Goal: Information Seeking & Learning: Learn about a topic

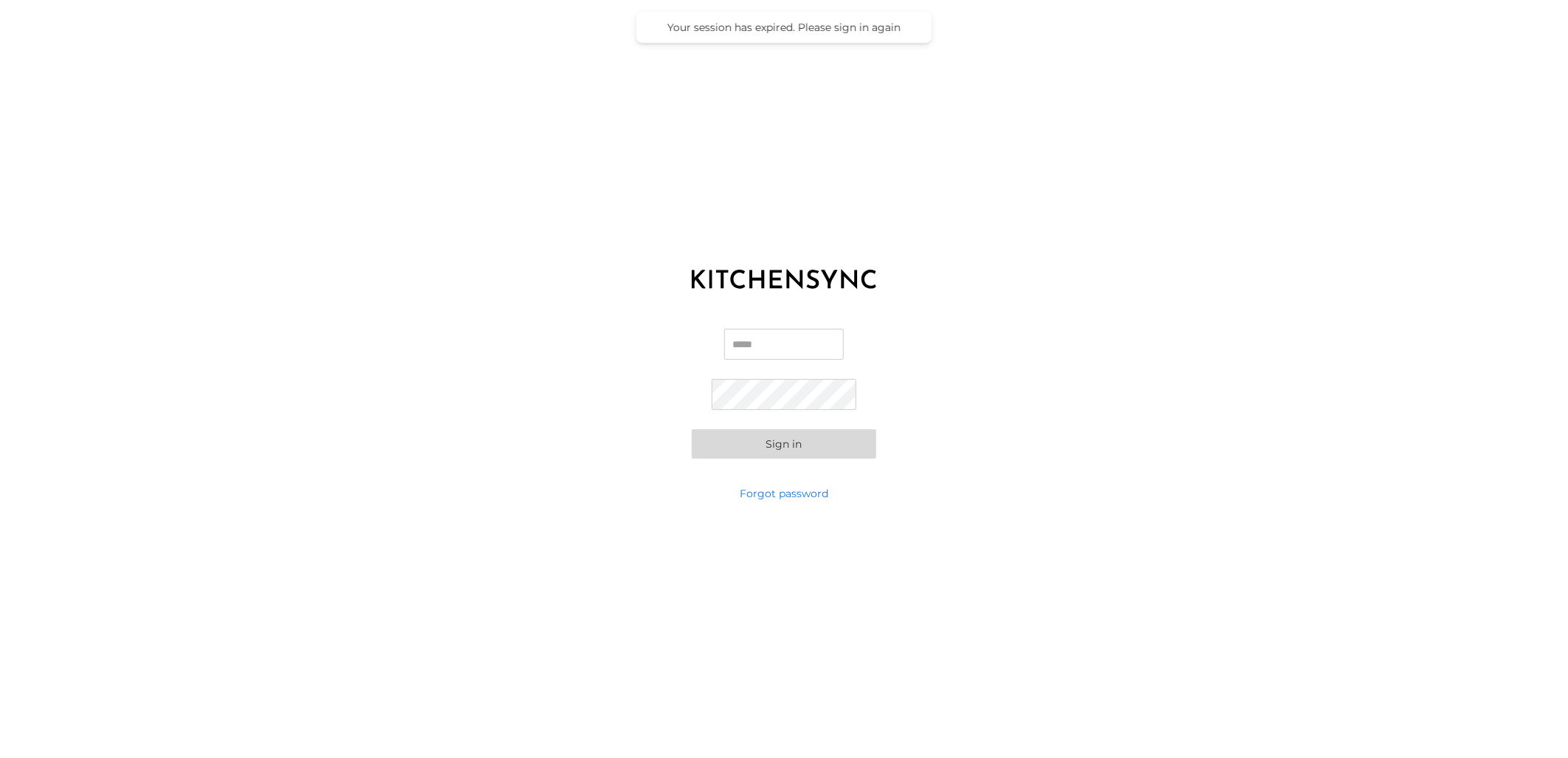
click at [798, 344] on input "Email" at bounding box center [783, 344] width 119 height 31
type input "**********"
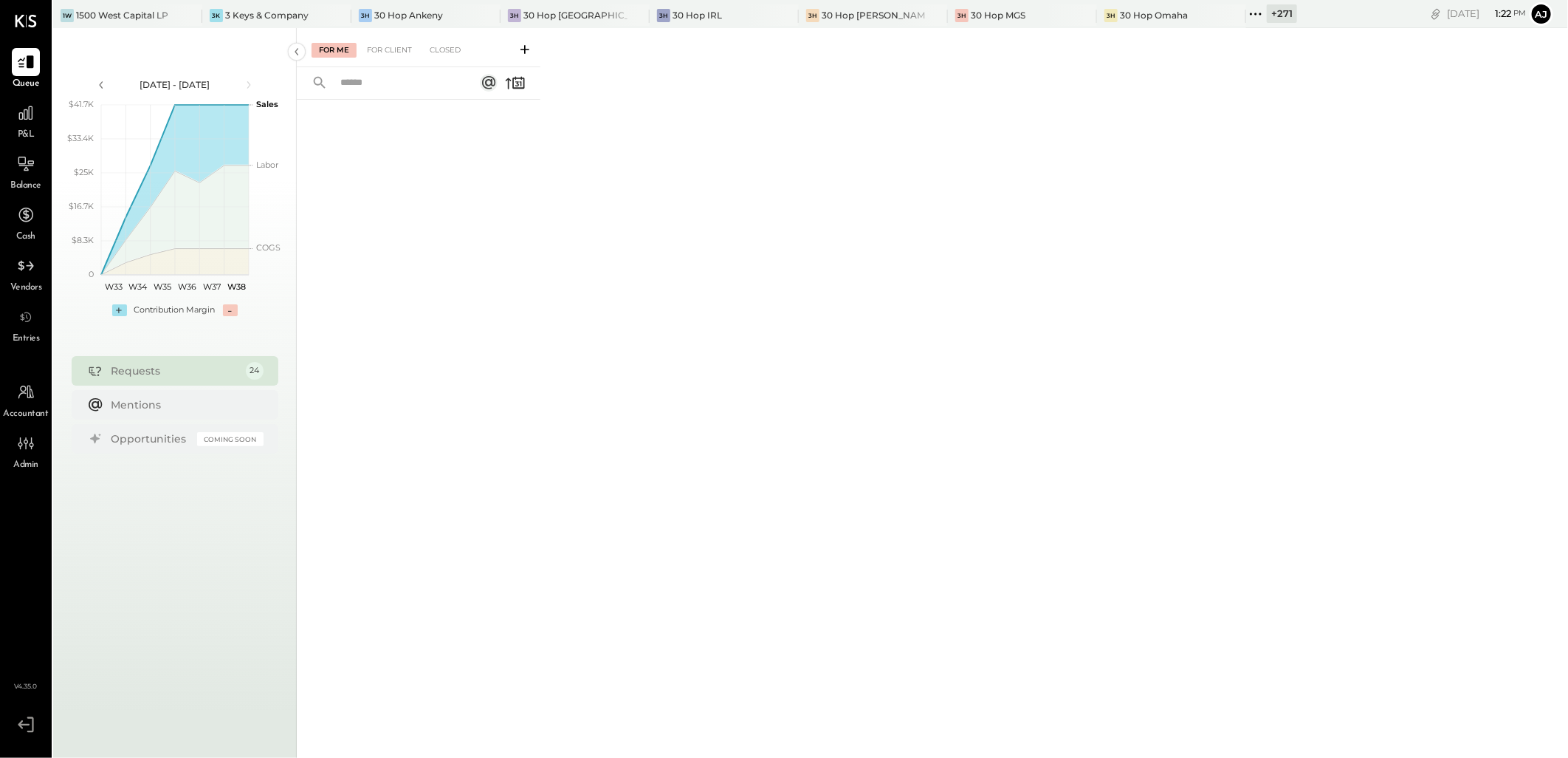
click at [1247, 16] on icon at bounding box center [1256, 14] width 19 height 19
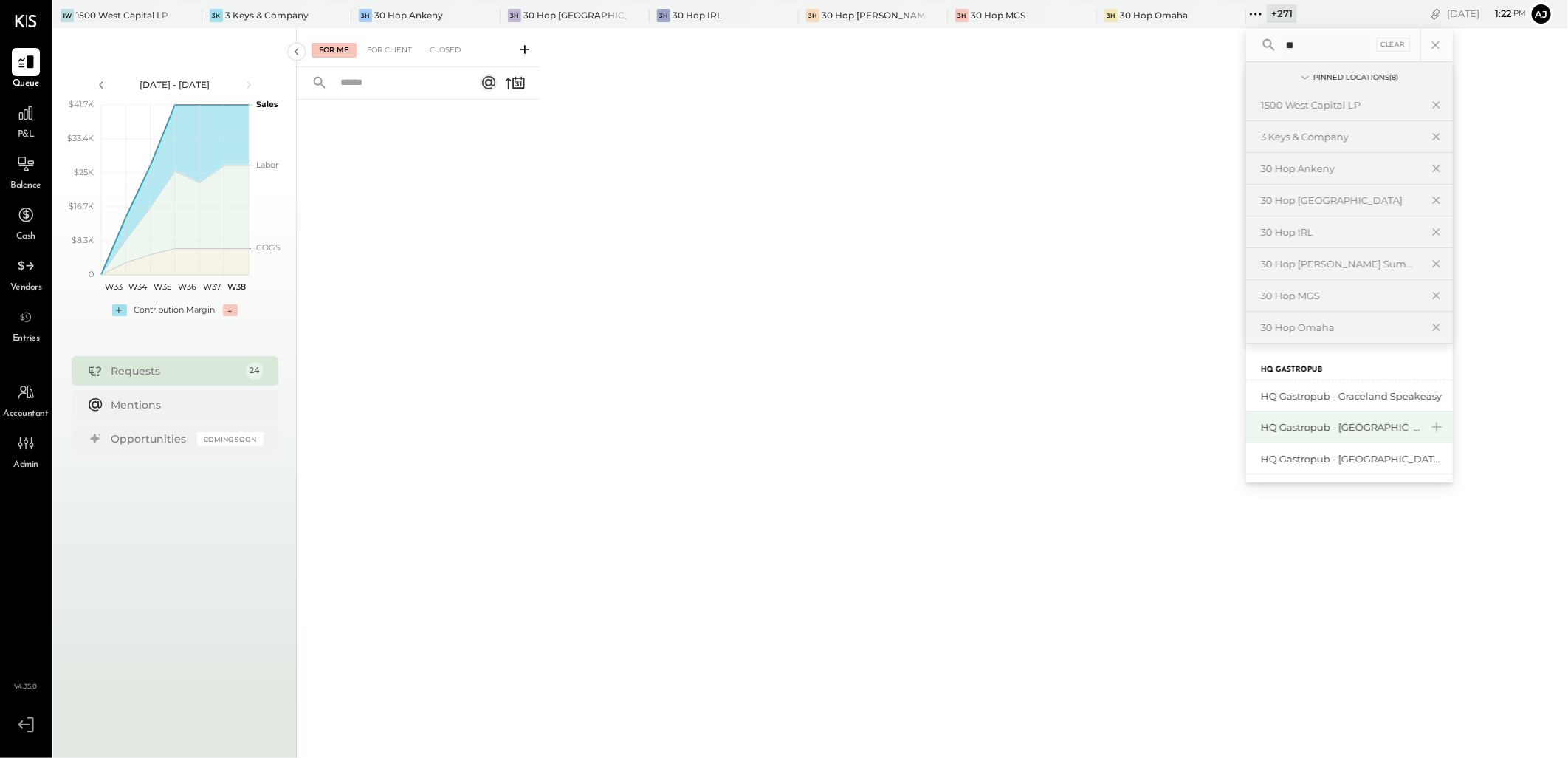
type input "**"
click at [1276, 437] on div "HQ Gastropub - [GEOGRAPHIC_DATA]" at bounding box center [1350, 428] width 207 height 32
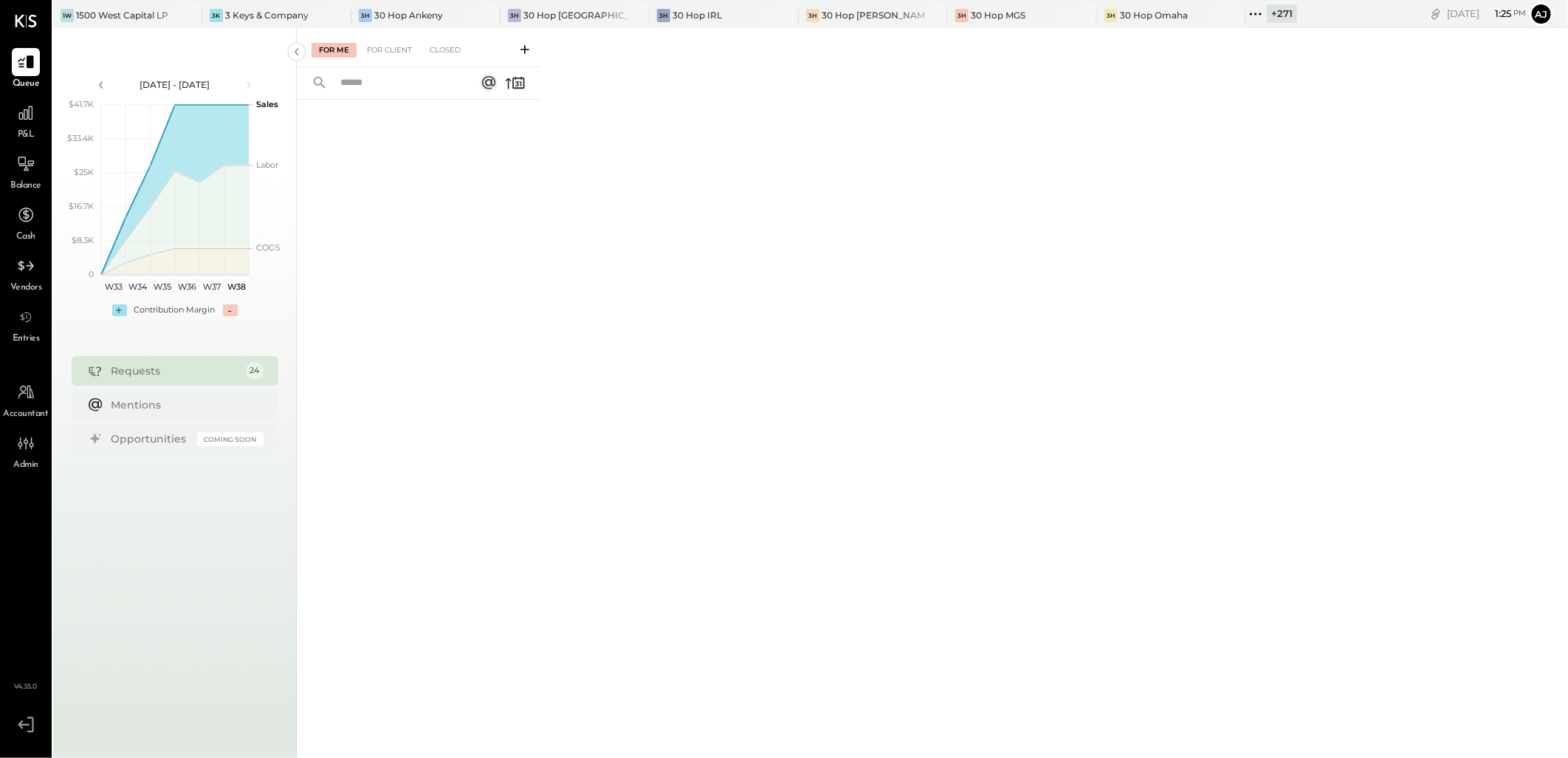
click at [908, 246] on div "For Me For Client Closed" at bounding box center [932, 390] width 1271 height 725
click at [33, 129] on span "P&L" at bounding box center [26, 135] width 17 height 13
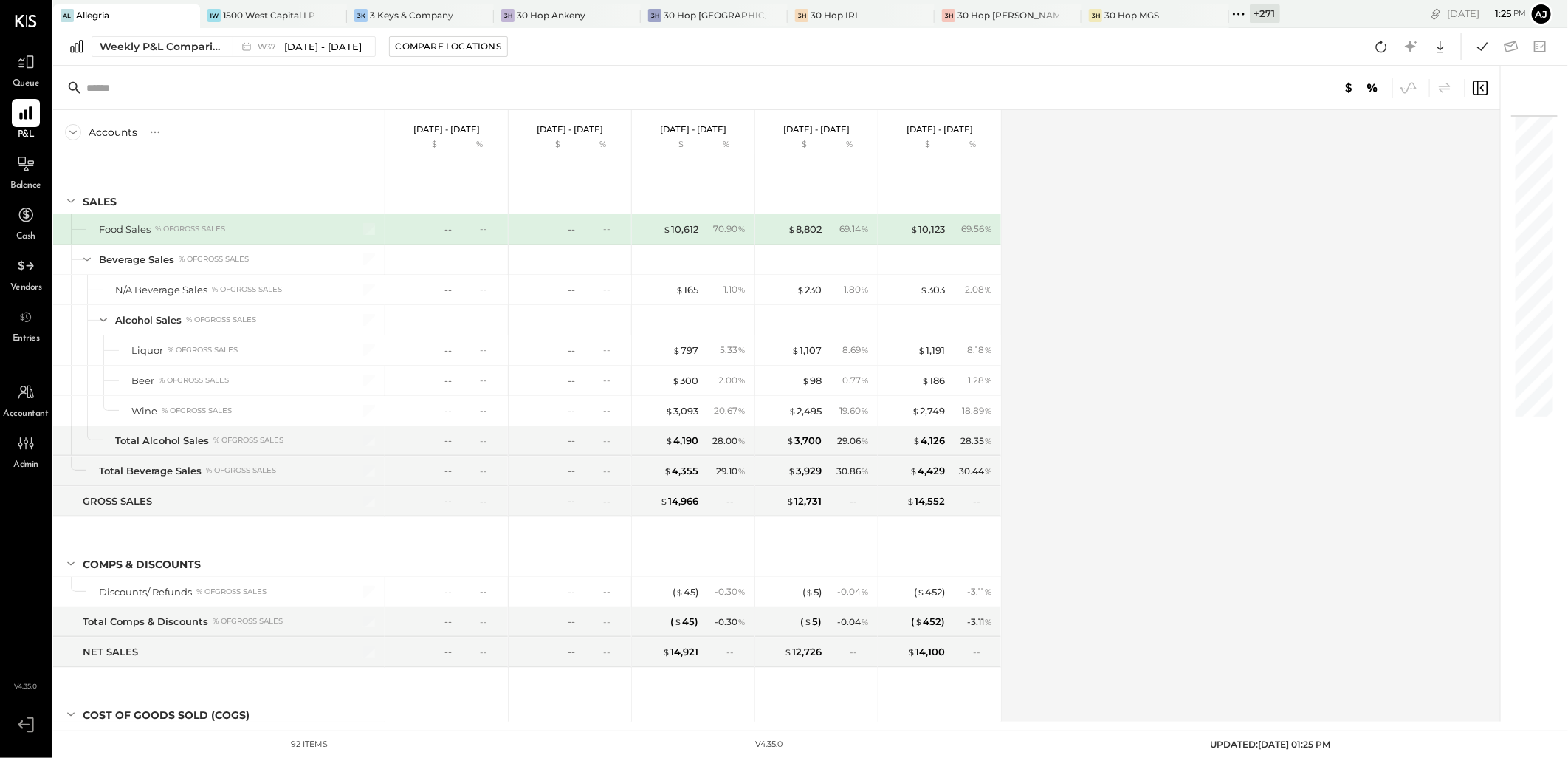
click at [1414, 360] on div "Accounts S % GL [DATE] - [DATE] $ % [DATE] - [DATE] $ % [DATE] - [DATE] $ % [DA…" at bounding box center [778, 416] width 1450 height 611
click at [91, 28] on div "Weekly P&L Comparison W37 [DATE] - [DATE] Compare Locations Google Sheets Excel" at bounding box center [810, 47] width 1515 height 38
click at [110, 47] on div "Weekly P&L Comparison" at bounding box center [162, 46] width 124 height 15
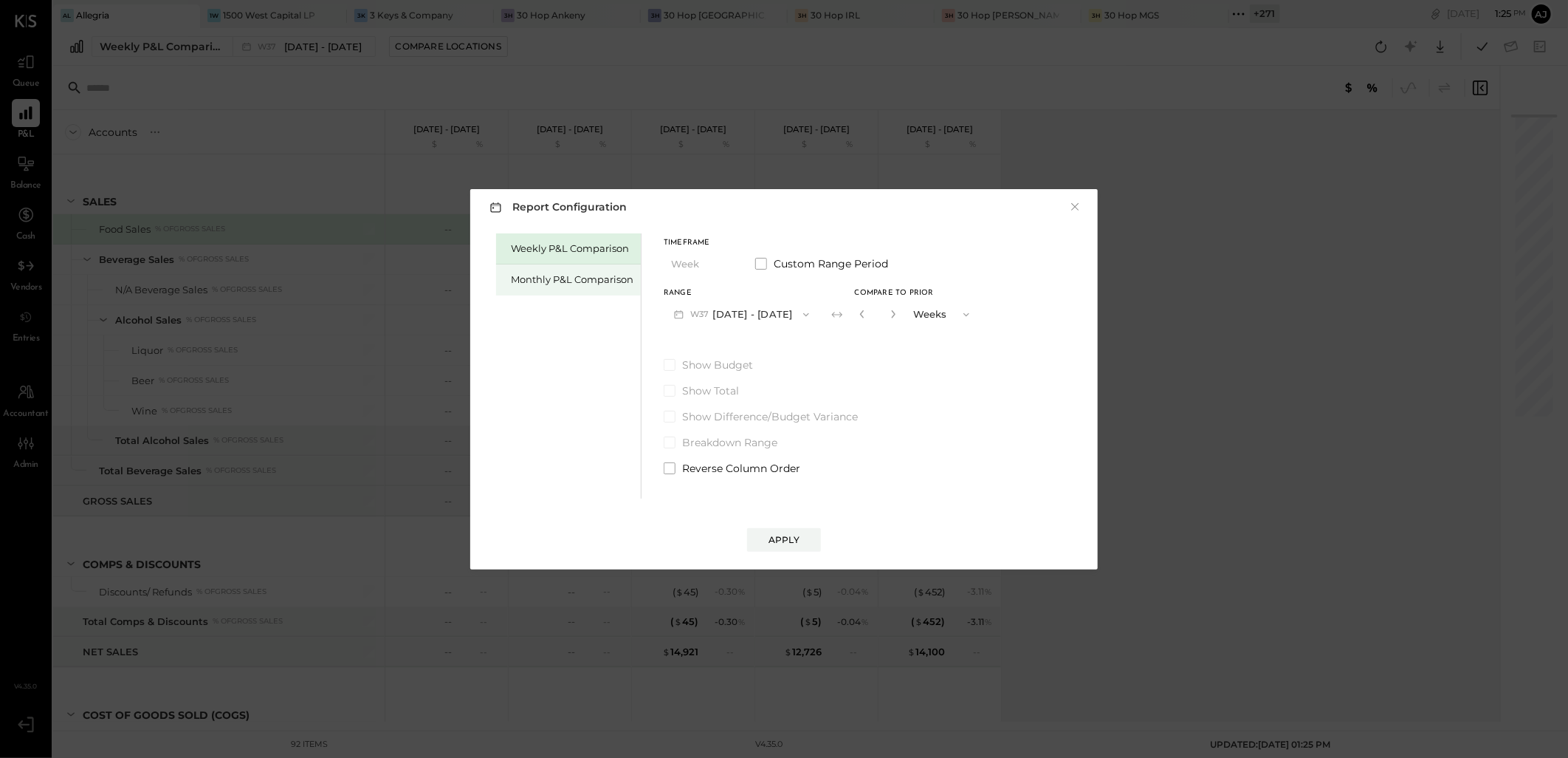
click at [552, 281] on div "Monthly P&L Comparison" at bounding box center [572, 280] width 123 height 14
click at [765, 320] on button "M09 [DATE] - [DATE]" at bounding box center [742, 314] width 155 height 27
click at [765, 320] on span "[DATE] - [DATE]" at bounding box center [735, 315] width 70 height 12
click at [765, 320] on button "M09 [DATE] - [DATE]" at bounding box center [742, 314] width 155 height 27
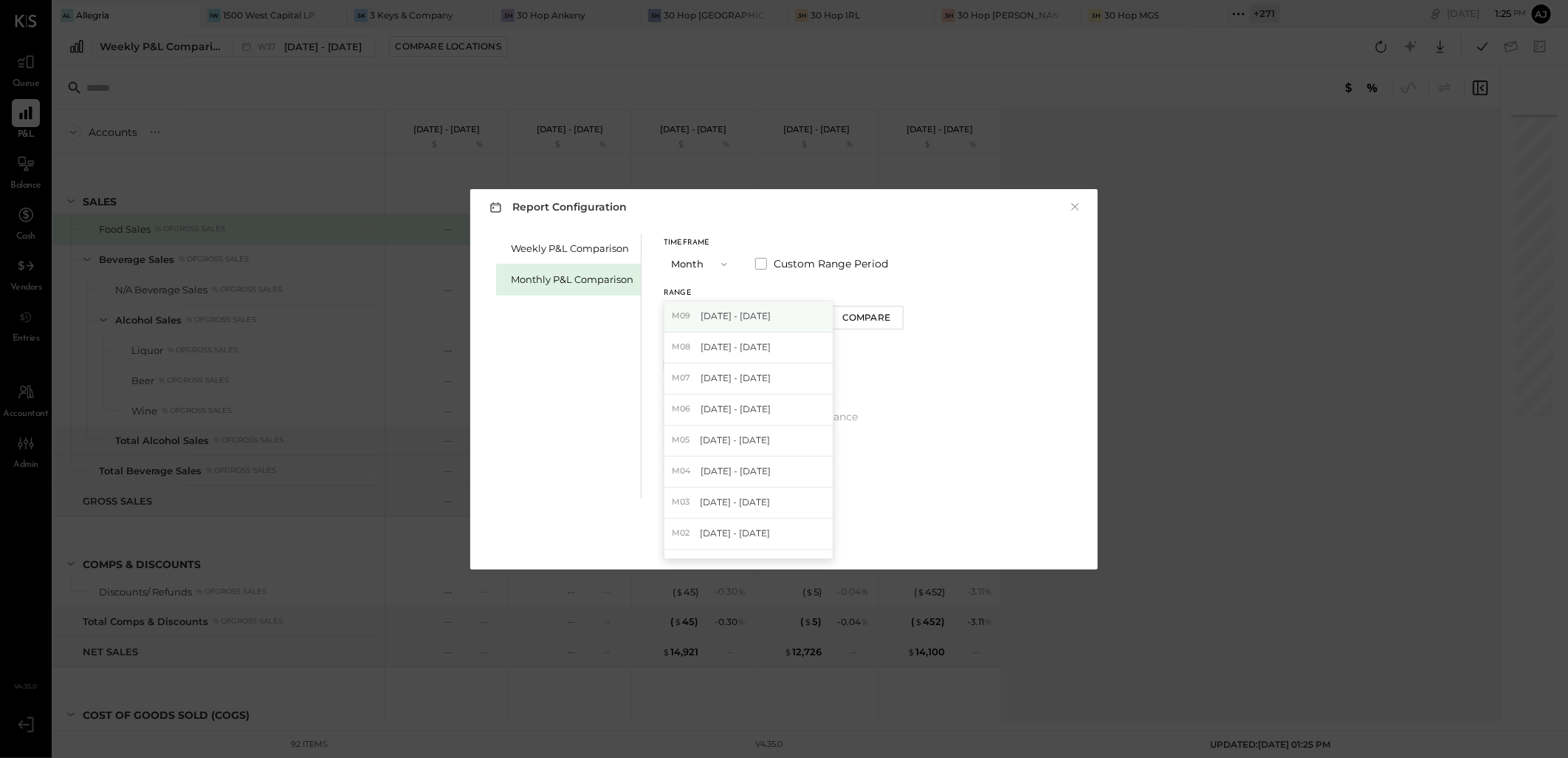
click at [769, 315] on div "M09 [DATE] - [DATE]" at bounding box center [749, 316] width 169 height 31
click at [833, 319] on button "Compare" at bounding box center [867, 317] width 74 height 24
click at [894, 315] on div "*" at bounding box center [878, 314] width 46 height 27
click at [889, 310] on icon "button" at bounding box center [893, 314] width 9 height 9
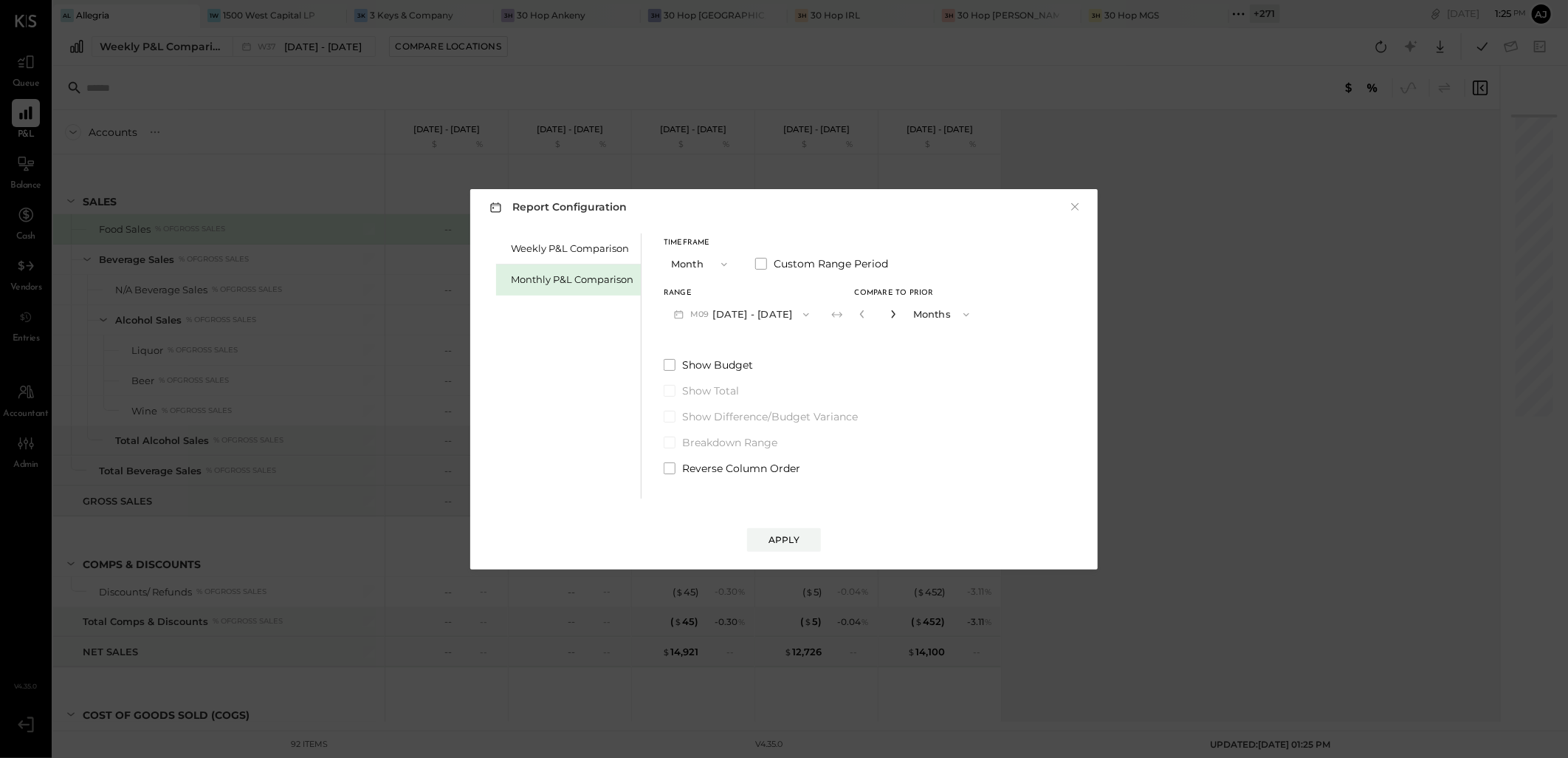
click at [889, 310] on icon "button" at bounding box center [893, 314] width 9 height 9
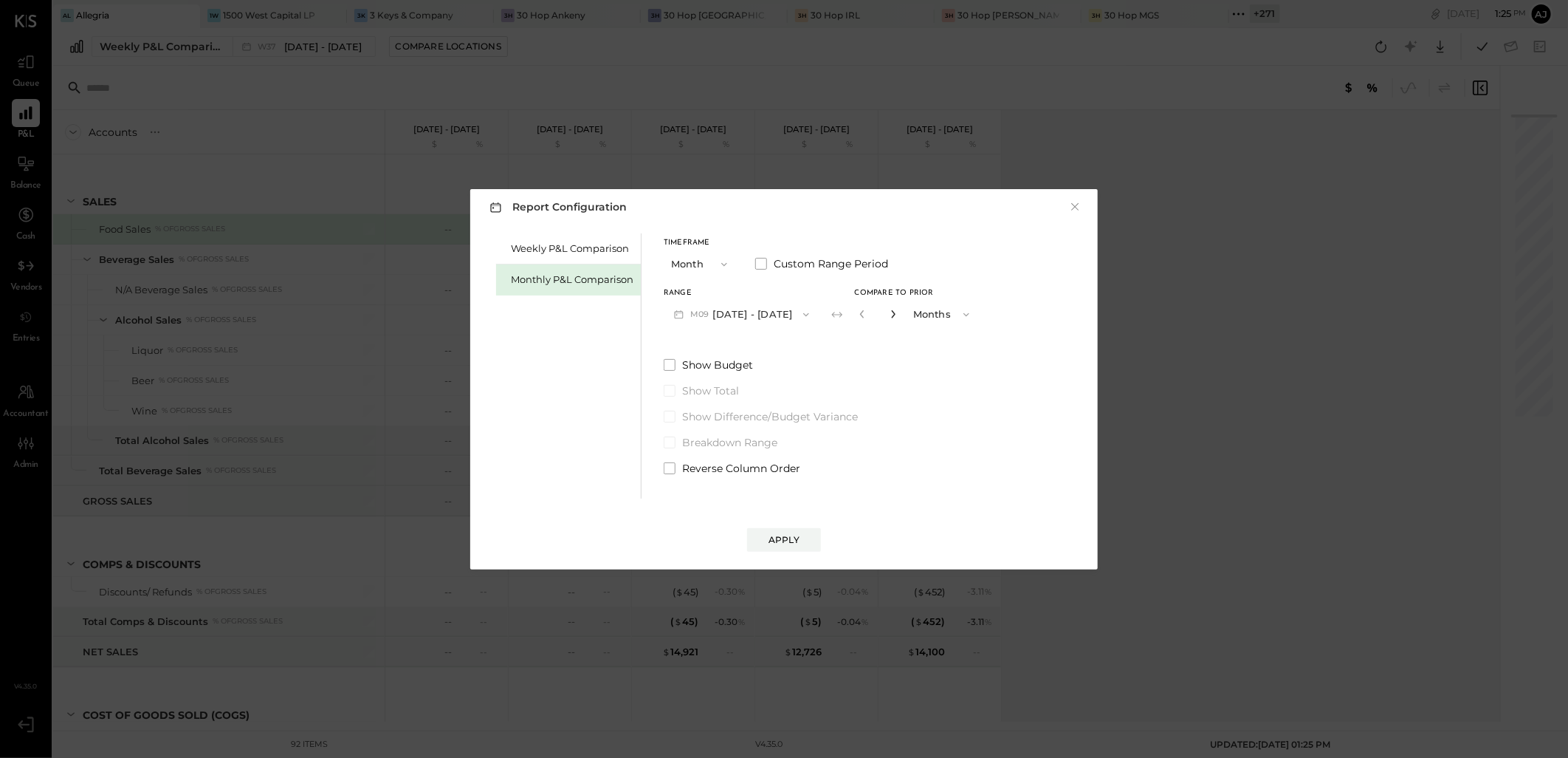
type input "*"
click at [665, 466] on span at bounding box center [669, 468] width 11 height 11
click at [780, 540] on div "Apply" at bounding box center [784, 540] width 31 height 12
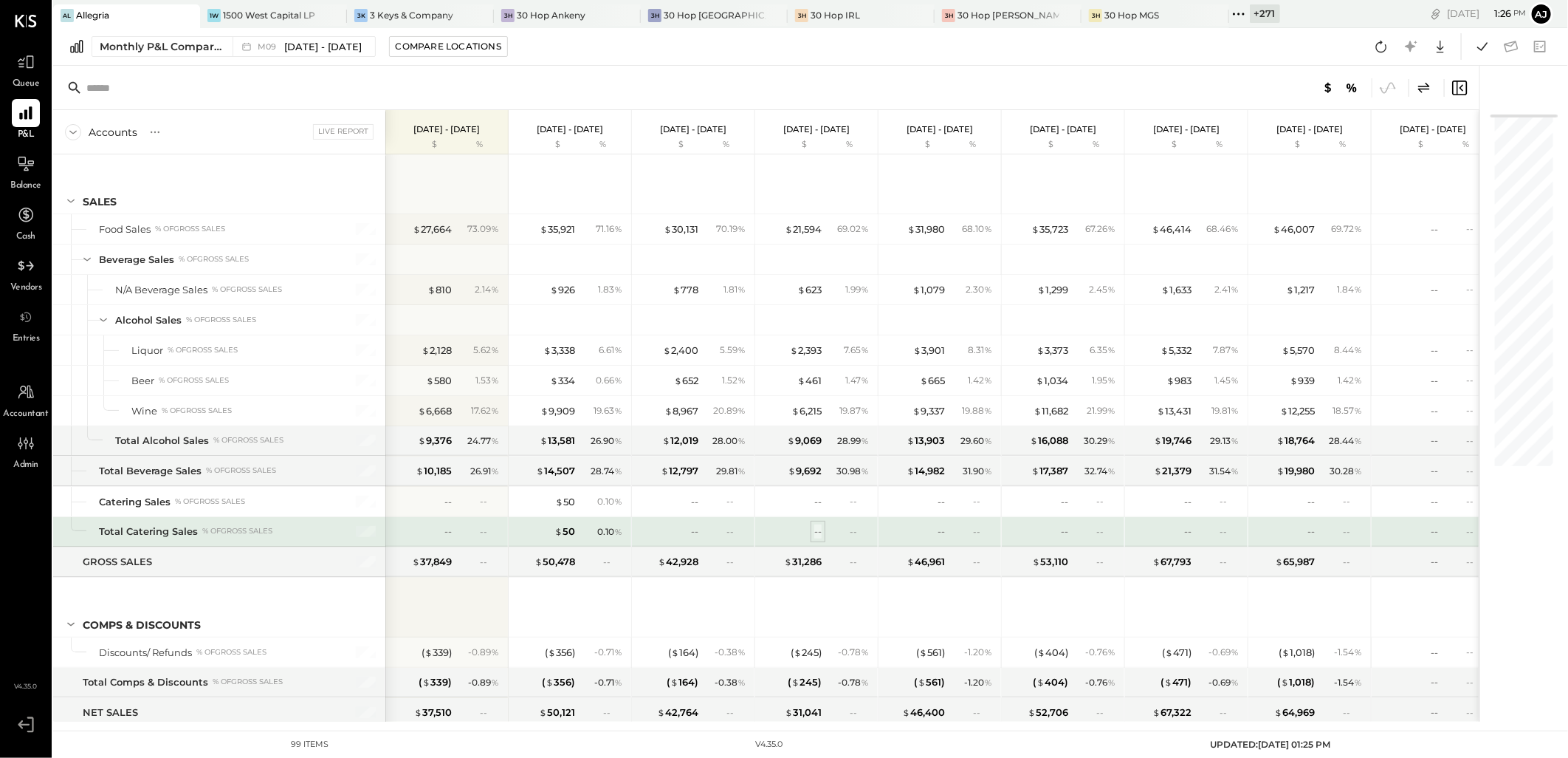
click at [816, 530] on div "--" at bounding box center [818, 532] width 7 height 14
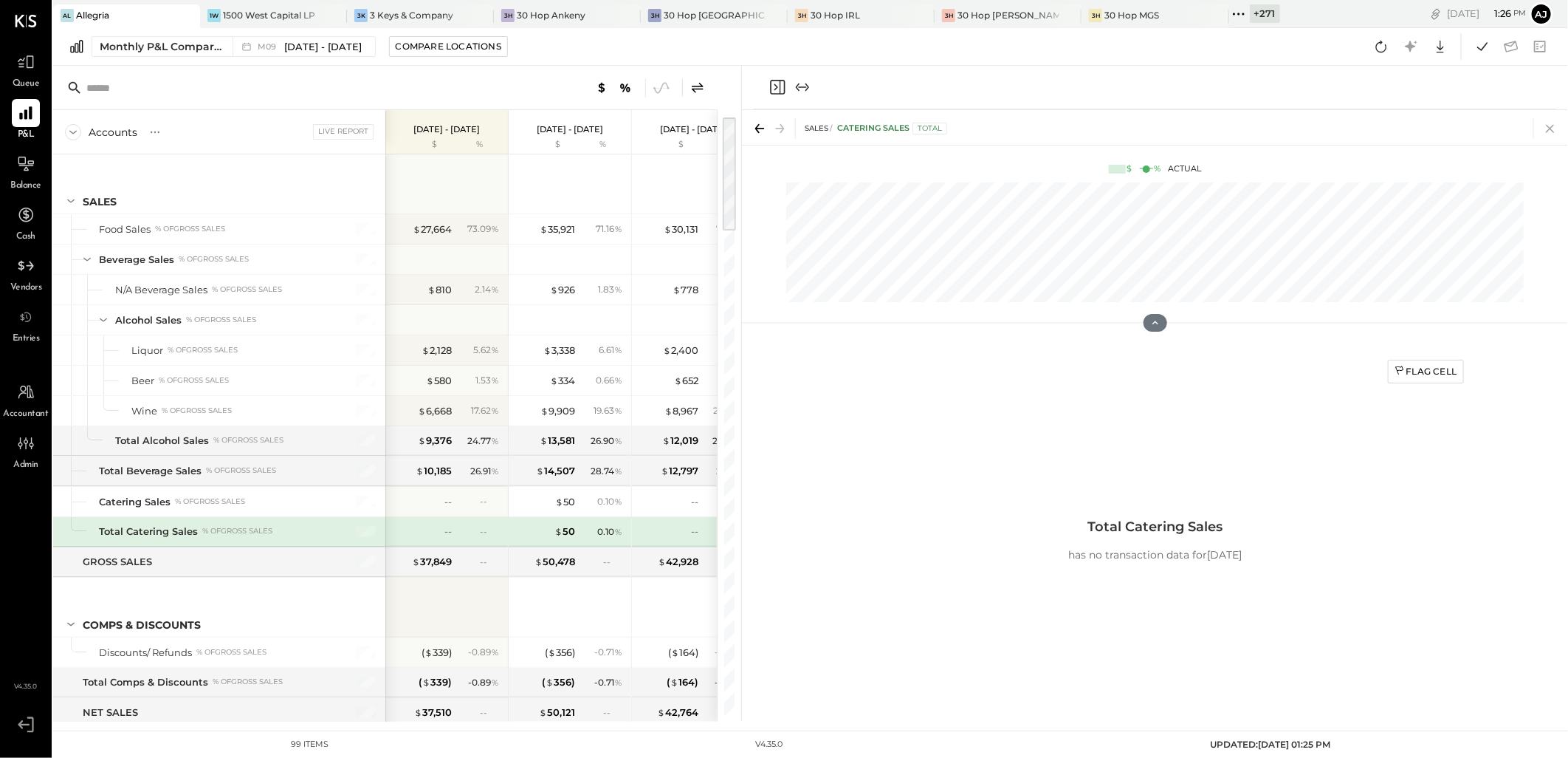
click at [1549, 126] on icon at bounding box center [1549, 128] width 8 height 8
